Goal: Find specific page/section: Find specific page/section

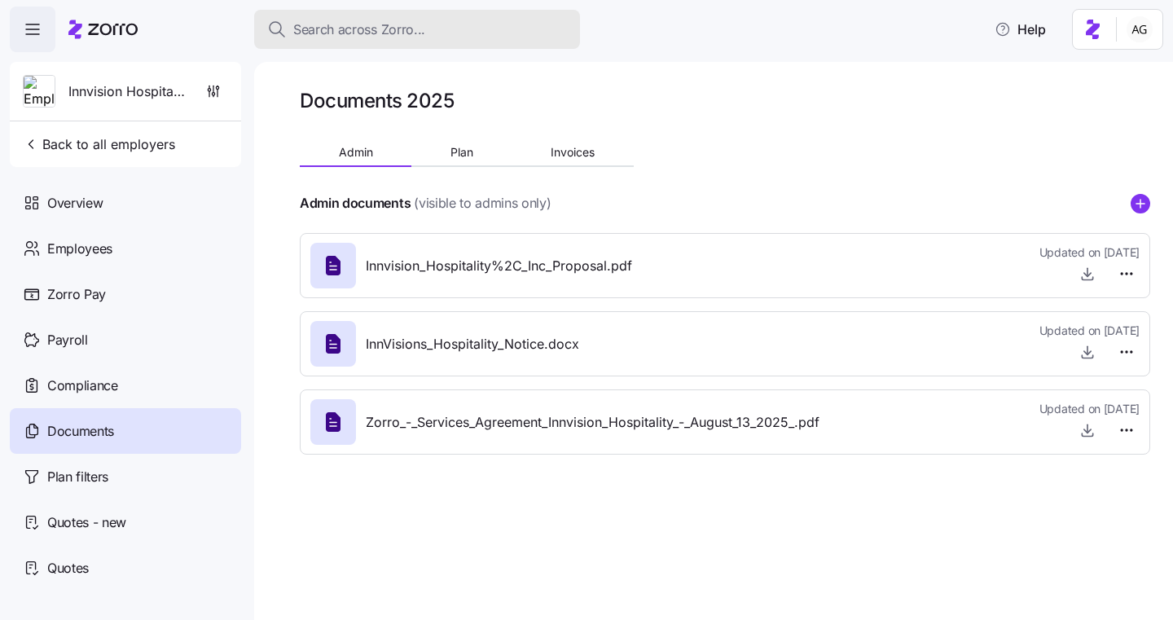
click at [310, 32] on span "Search across Zorro..." at bounding box center [359, 30] width 132 height 20
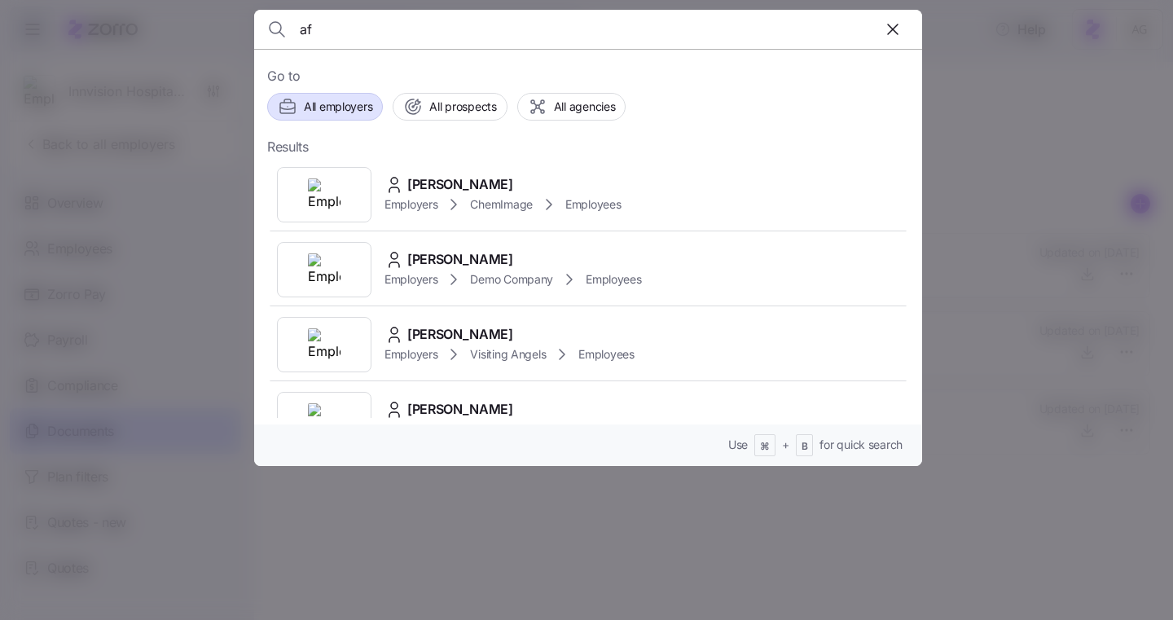
type input "a"
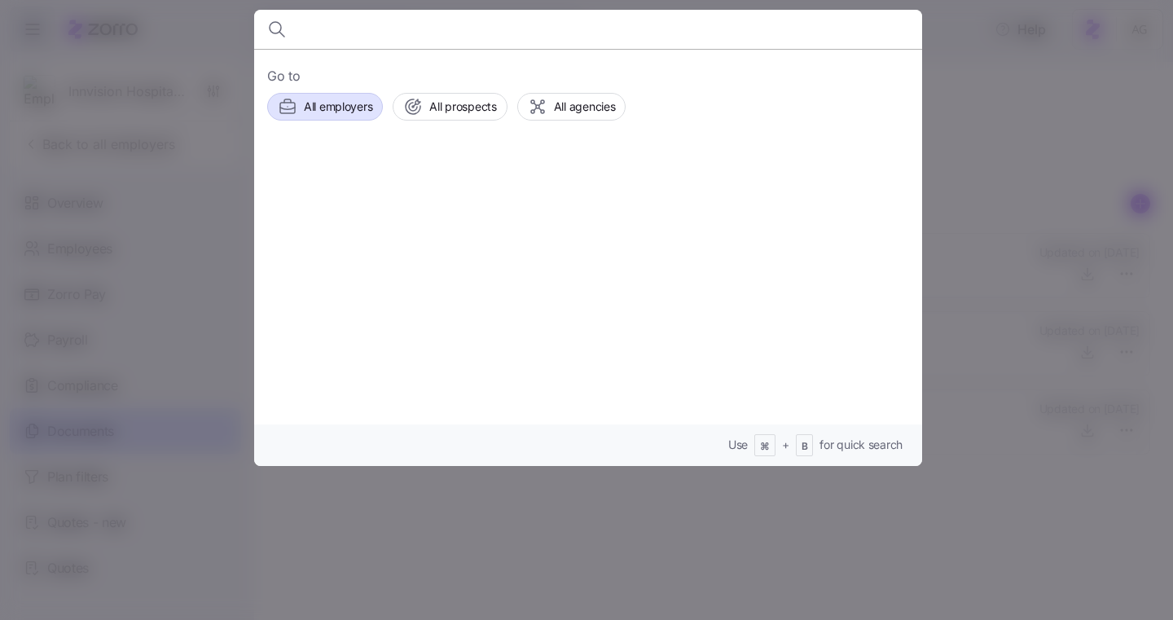
type input "d"
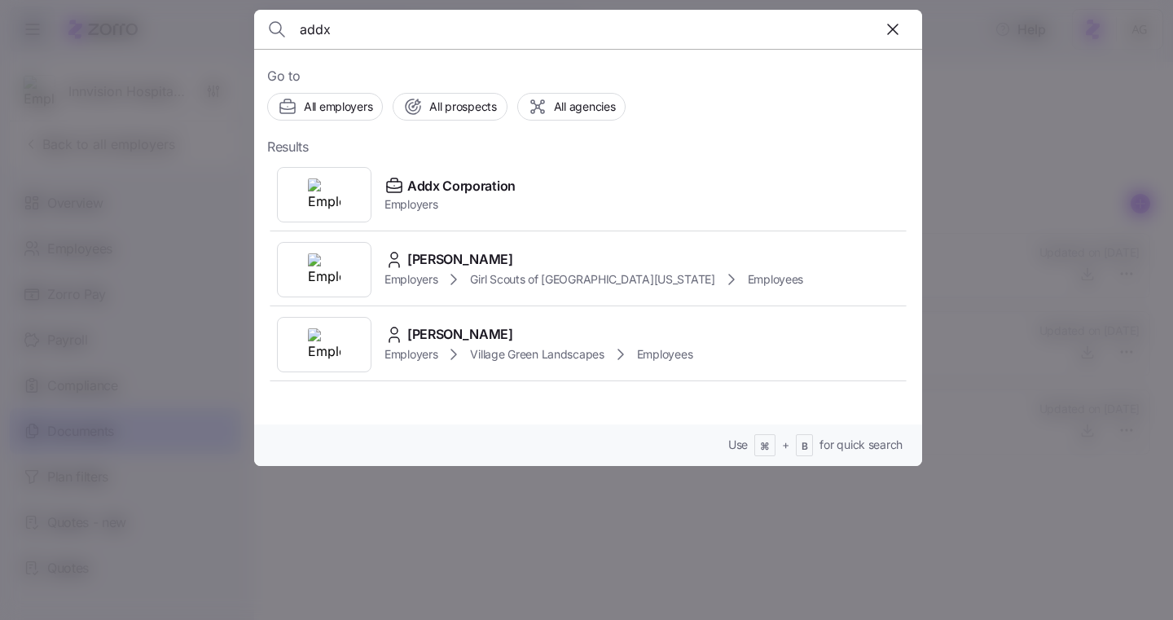
type input "addx"
click at [906, 29] on span "button" at bounding box center [892, 29] width 31 height 31
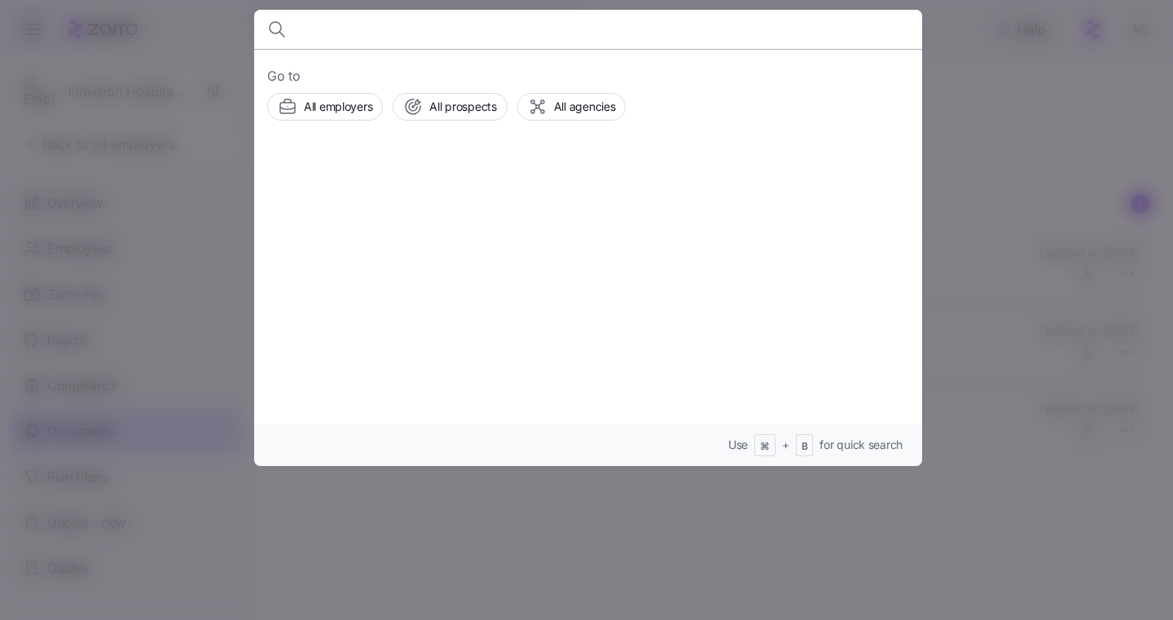
click at [943, 70] on div at bounding box center [586, 310] width 1173 height 620
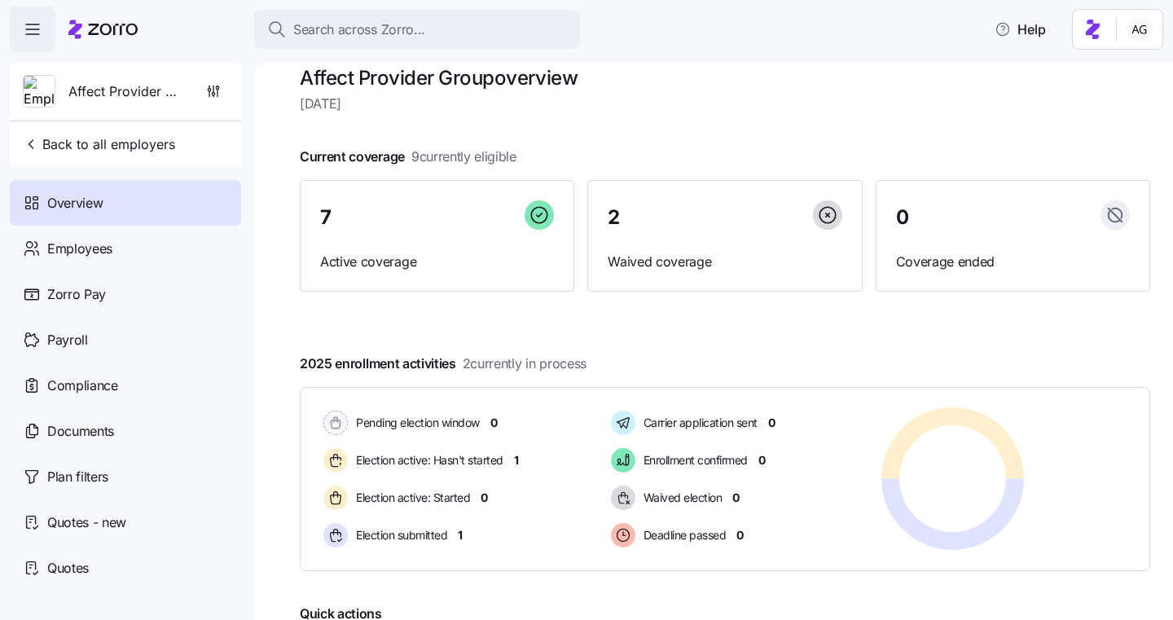
scroll to position [19, 0]
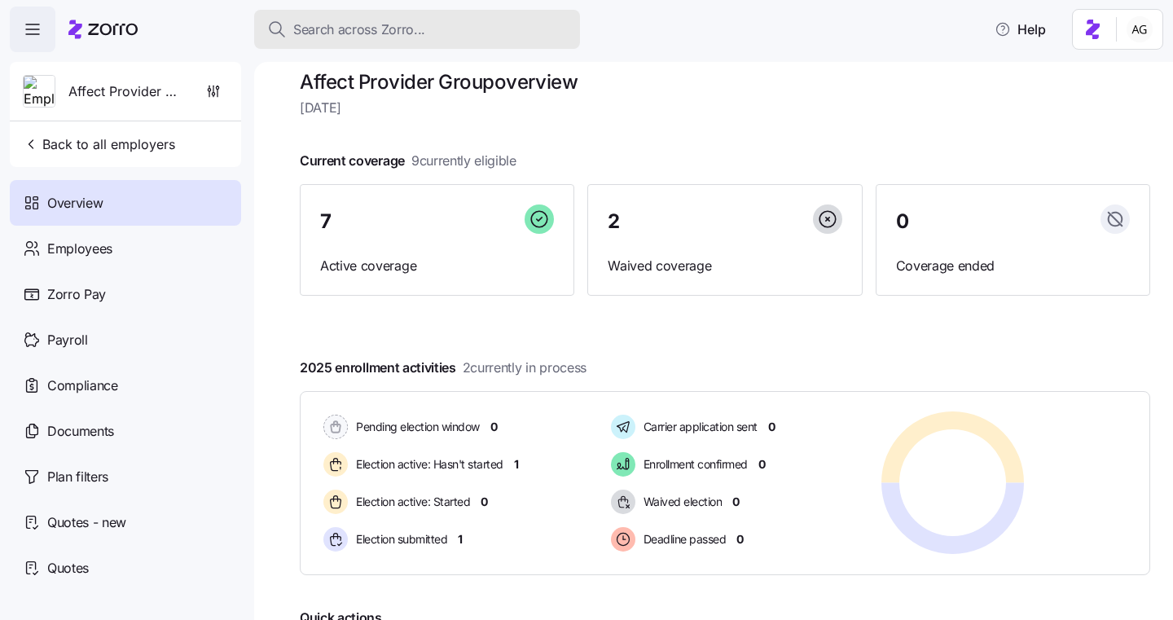
click at [307, 26] on span "Search across Zorro..." at bounding box center [359, 30] width 132 height 20
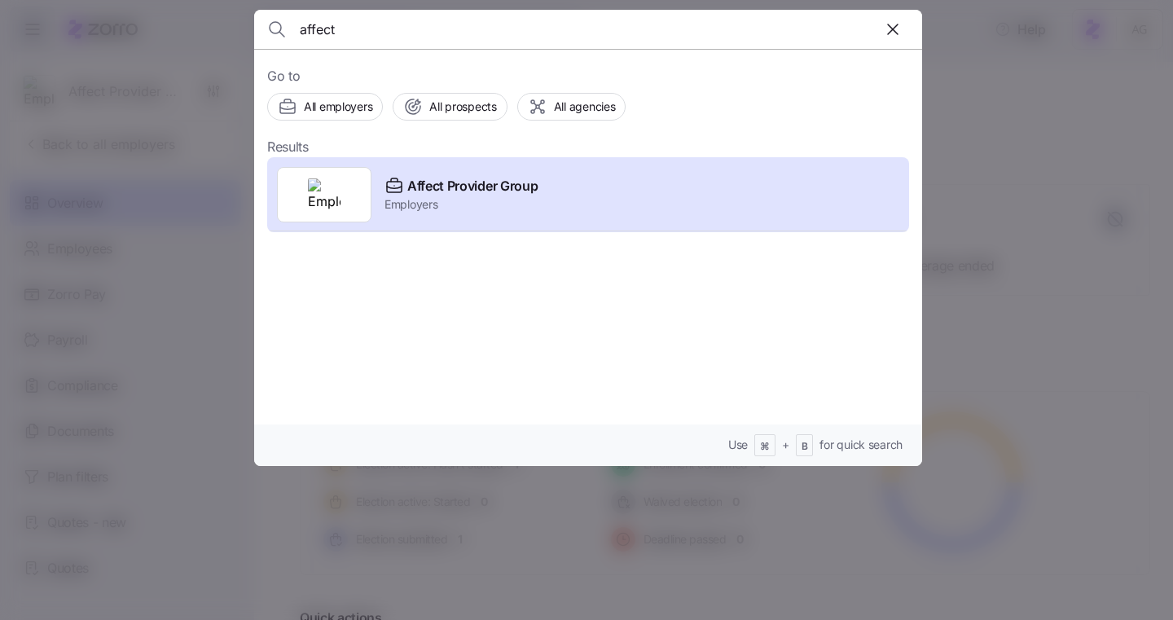
type input "affect"
click at [208, 160] on div at bounding box center [586, 310] width 1173 height 620
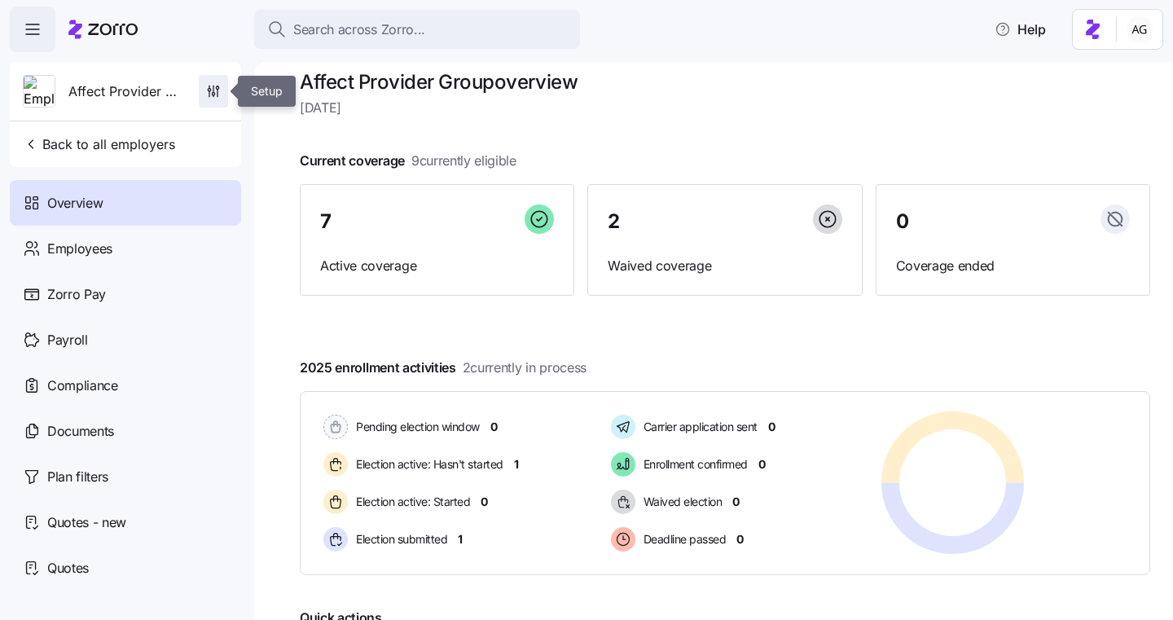
click at [206, 94] on icon "button" at bounding box center [213, 91] width 16 height 16
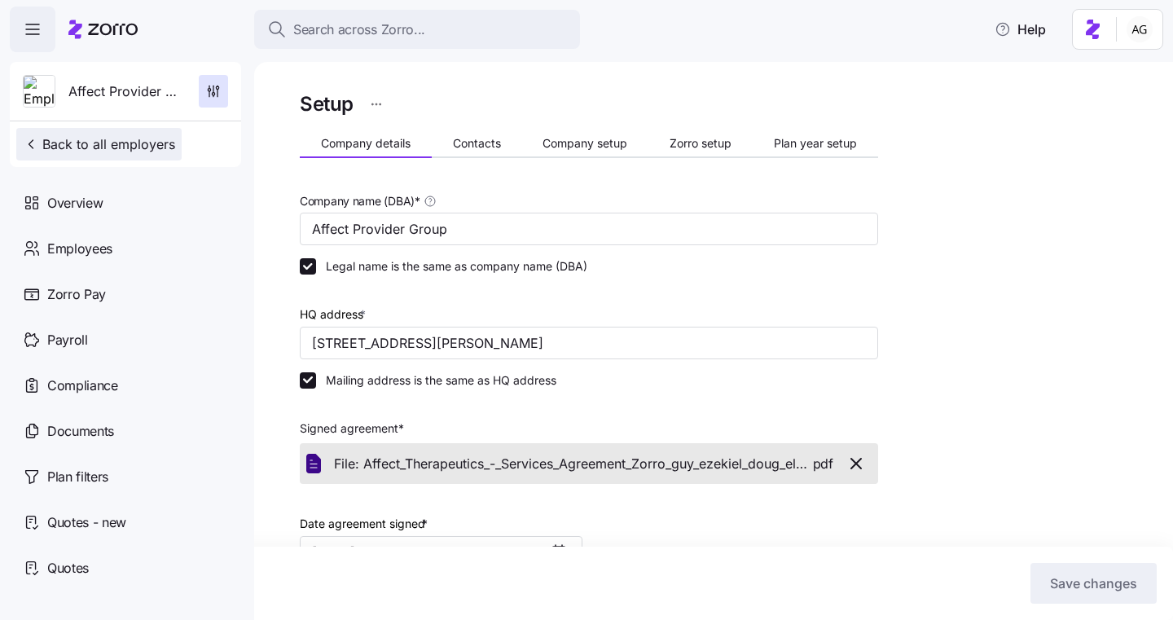
click at [42, 150] on span "Back to all employers" at bounding box center [99, 144] width 152 height 20
